Goal: Task Accomplishment & Management: Complete application form

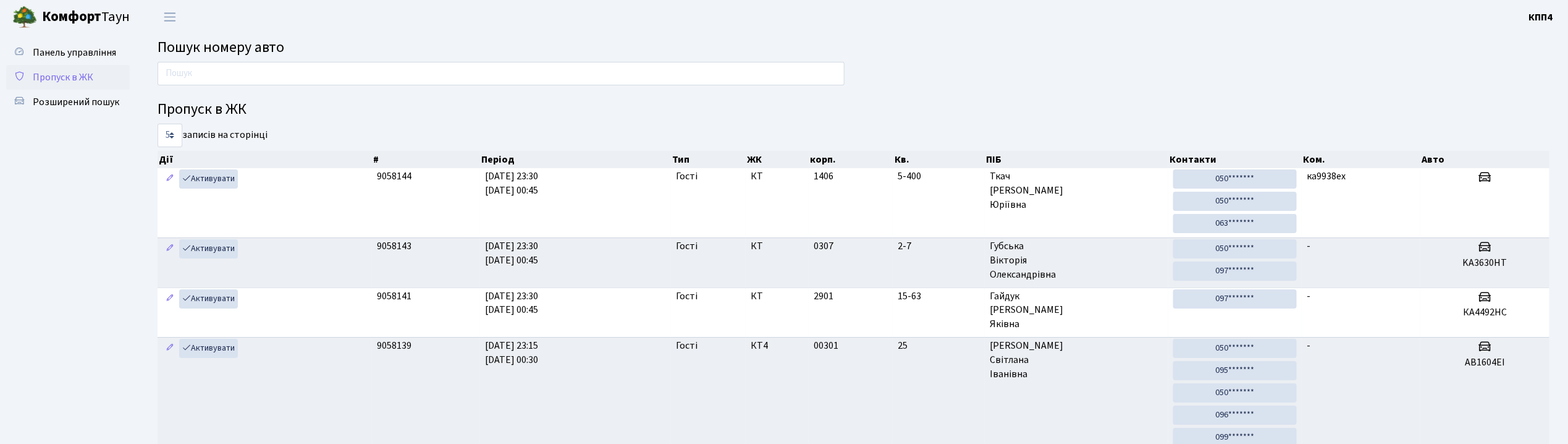
click at [58, 68] on link "Пропуск в ЖК" at bounding box center [68, 77] width 124 height 25
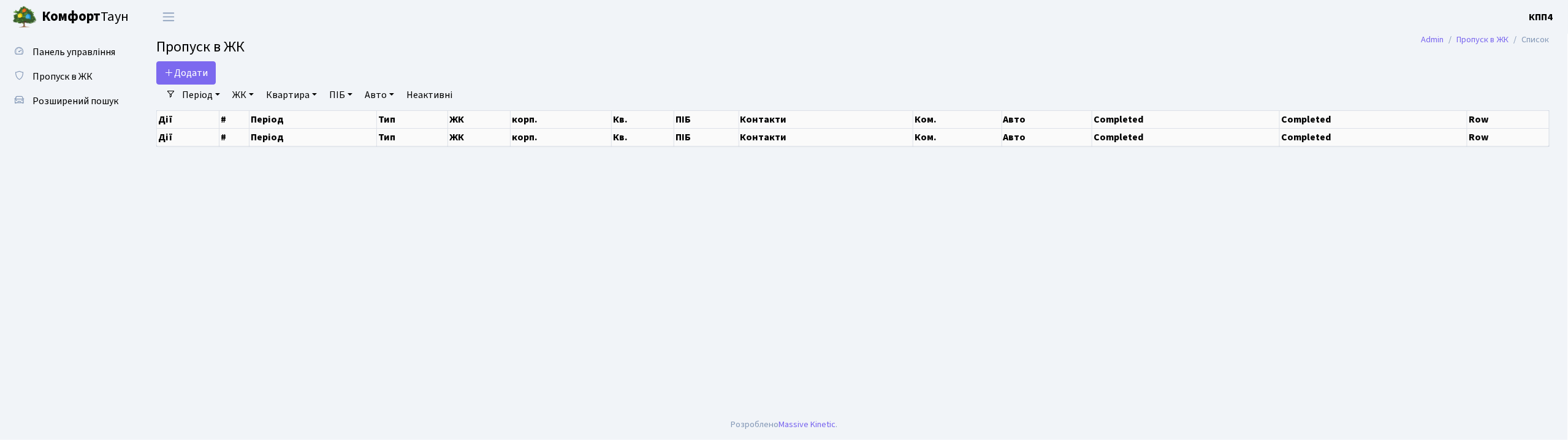
select select "25"
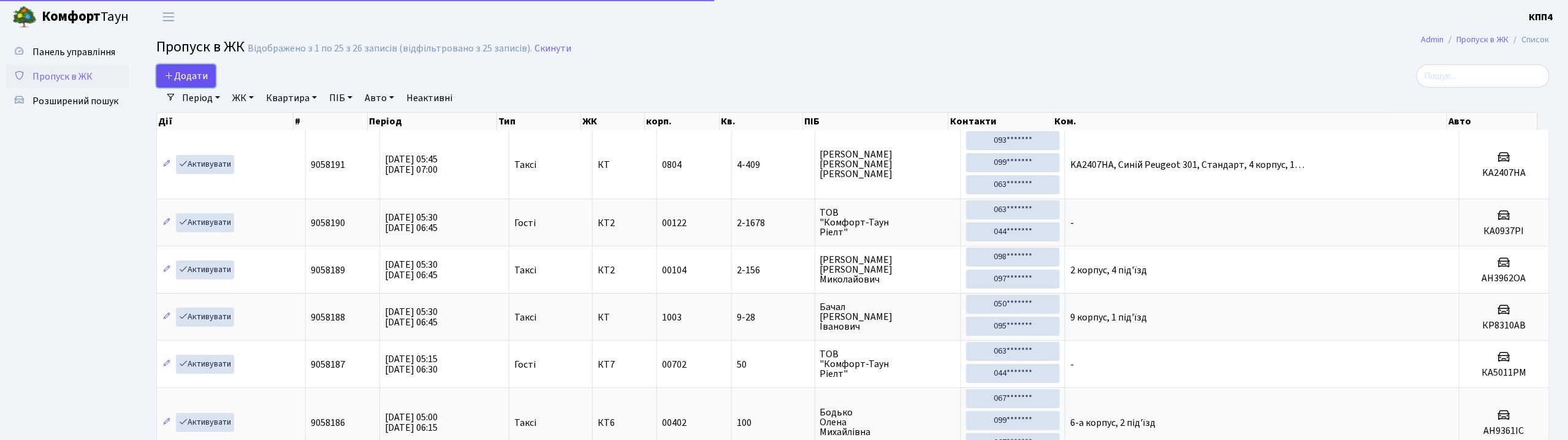
click at [200, 75] on span "Додати" at bounding box center [186, 76] width 44 height 14
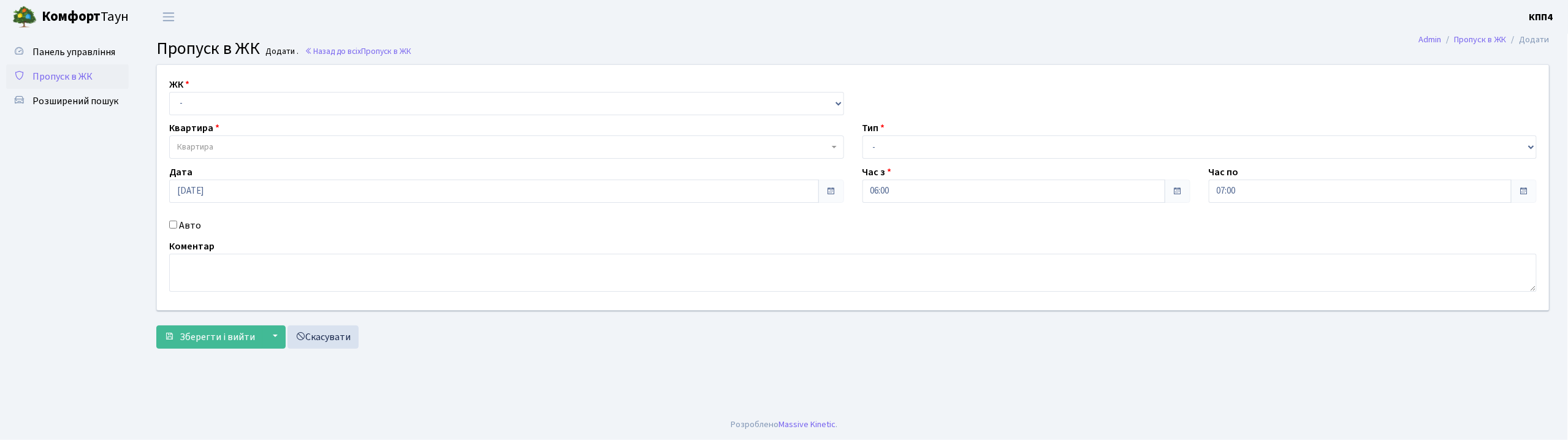
click at [171, 226] on input "Авто" at bounding box center [173, 225] width 8 height 8
checkbox input "true"
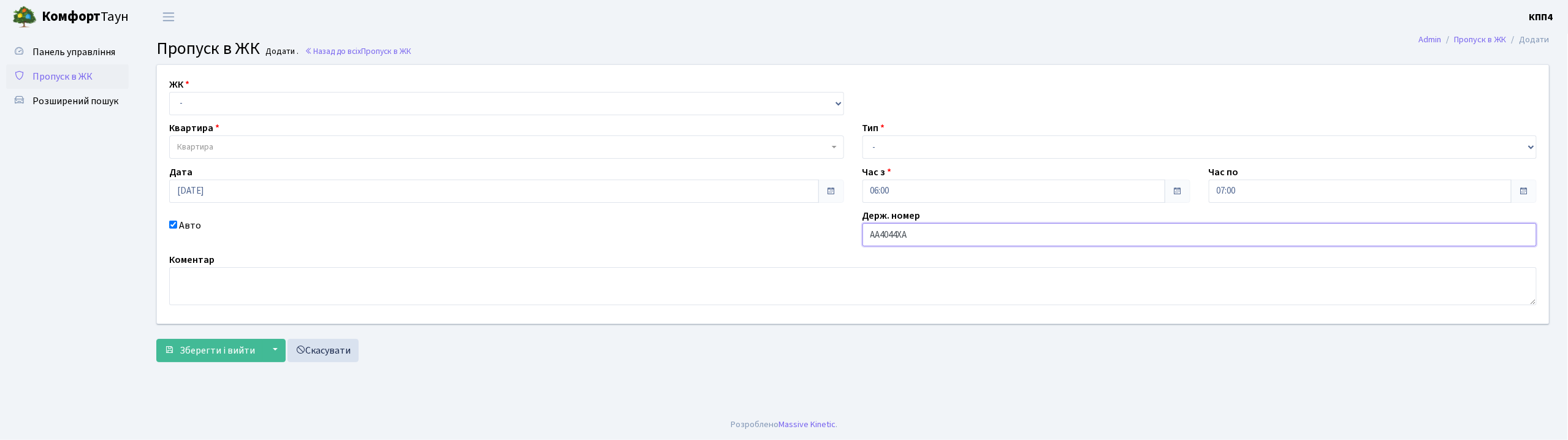
type input "АА4044ХА"
click at [211, 106] on select "- КТ, вул. Регенераторна, 4 КТ2, просп. Соборності, 17 КТ3, вул. Березнева, 16 …" at bounding box center [506, 103] width 675 height 23
select select "271"
click at [169, 92] on select "- КТ, вул. Регенераторна, 4 КТ2, просп. Соборності, 17 КТ3, вул. Березнева, 16 …" at bounding box center [506, 103] width 675 height 23
select select
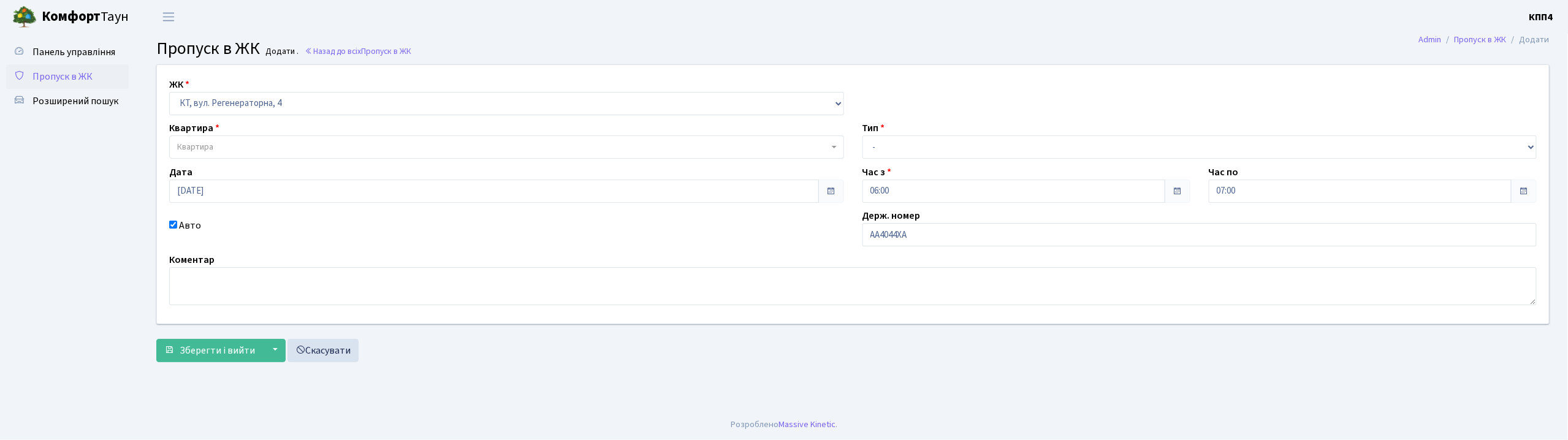
click at [205, 145] on span "Квартира" at bounding box center [195, 147] width 36 height 12
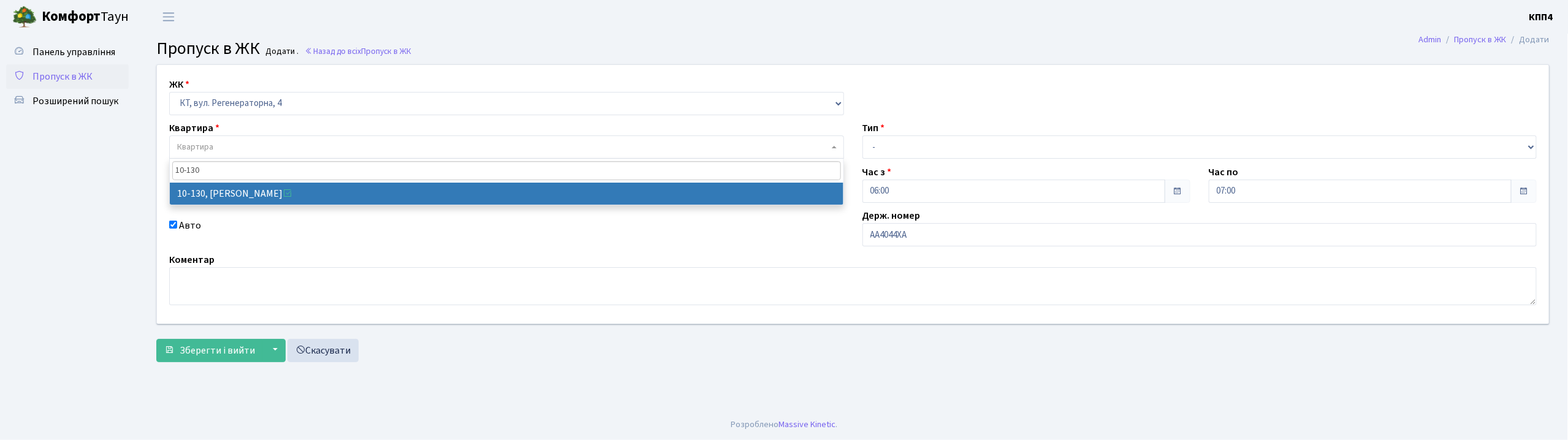
type input "10-130"
select select "6699"
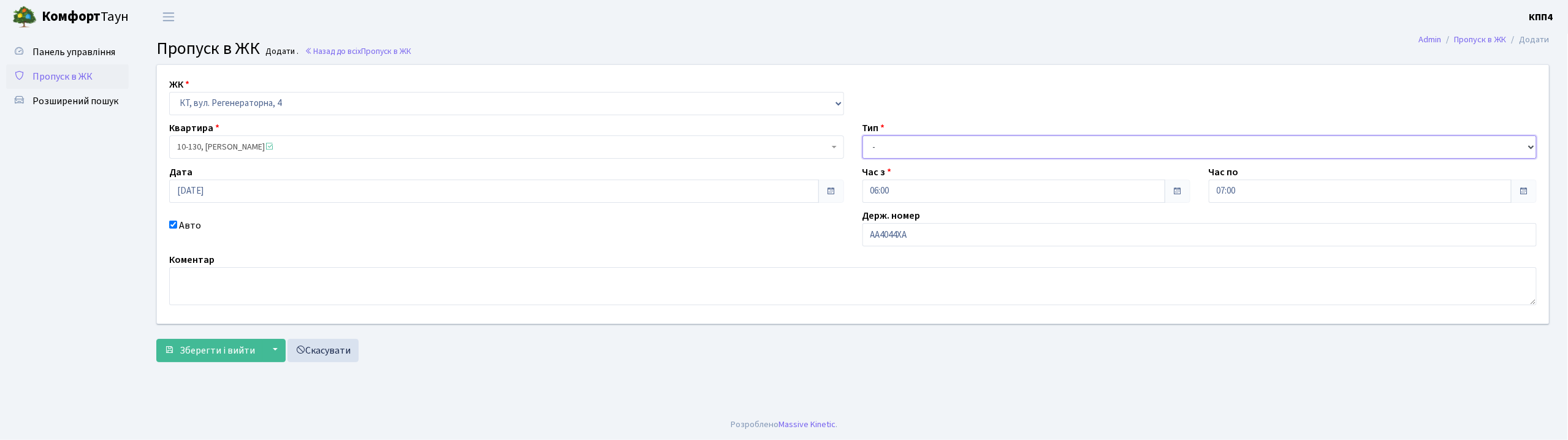
click at [878, 146] on select "- Доставка Таксі Гості Сервіс" at bounding box center [1200, 147] width 675 height 23
select select "2"
click at [863, 136] on select "- Доставка Таксі Гості Сервіс" at bounding box center [1200, 147] width 675 height 23
click at [203, 356] on span "Зберегти і вийти" at bounding box center [217, 350] width 76 height 14
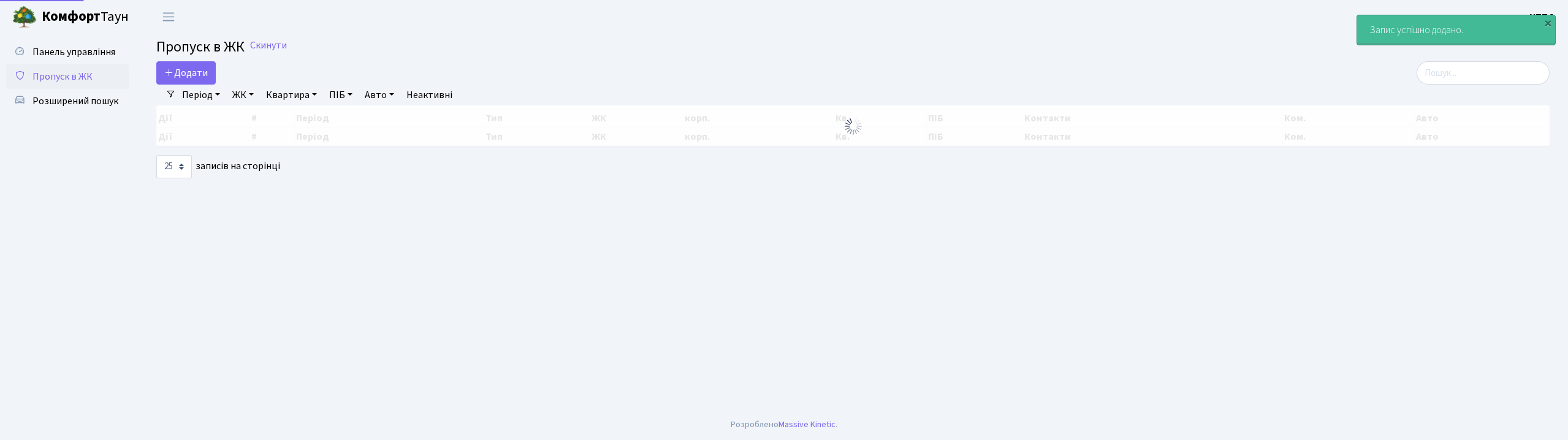
select select "25"
